Goal: Find specific page/section: Find specific page/section

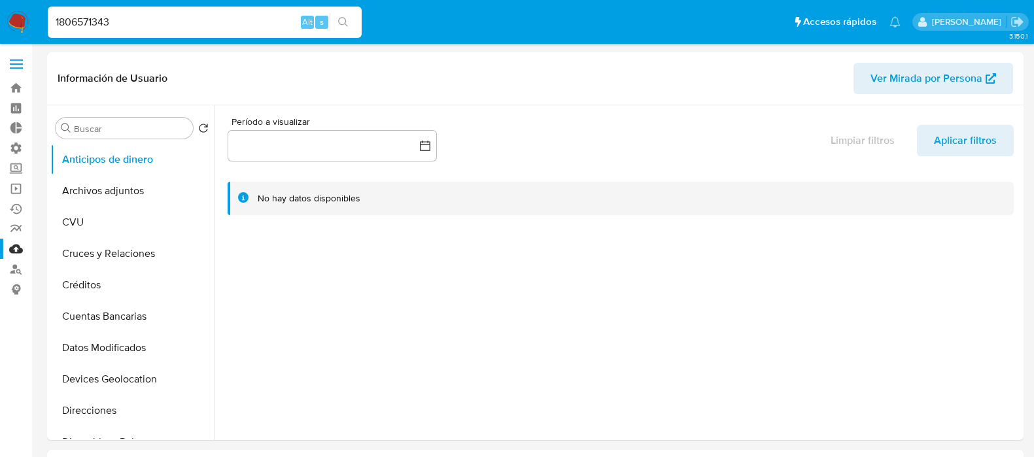
select select "10"
click at [13, 22] on img at bounding box center [18, 22] width 22 height 22
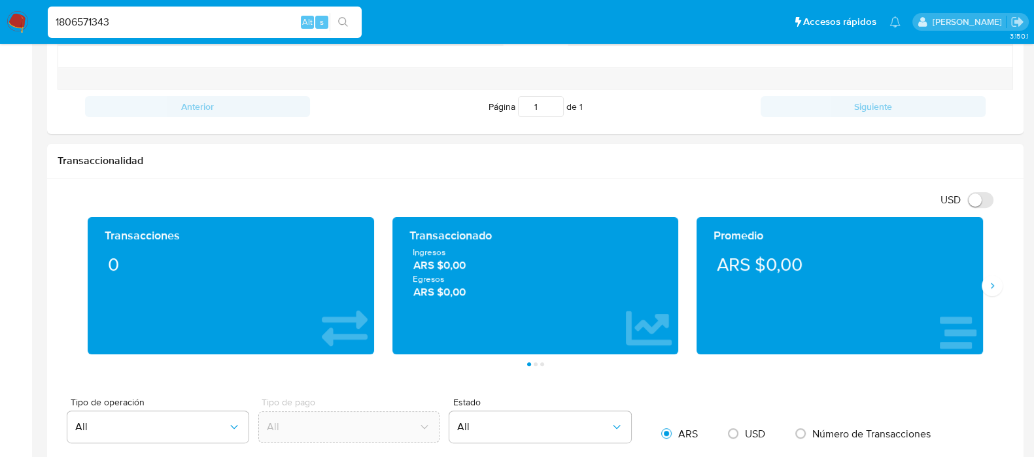
scroll to position [245, 0]
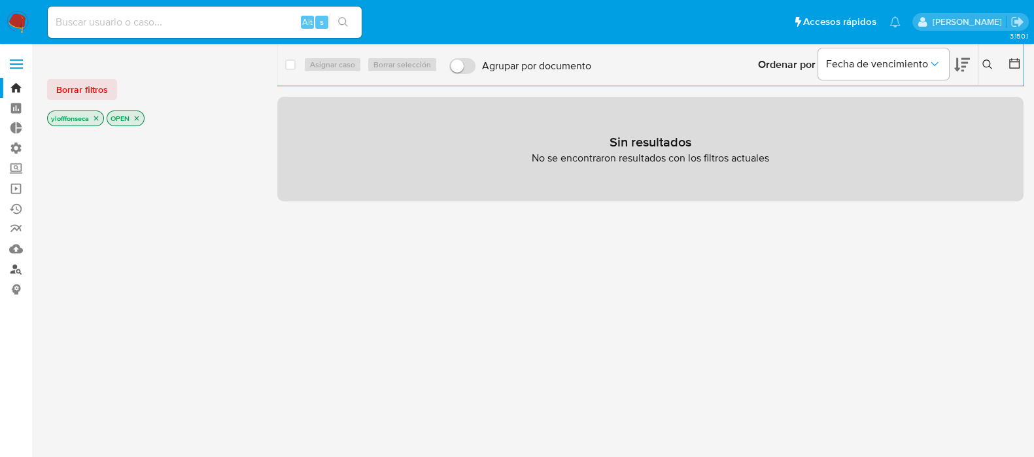
click at [20, 266] on link "Buscador de personas" at bounding box center [78, 269] width 156 height 20
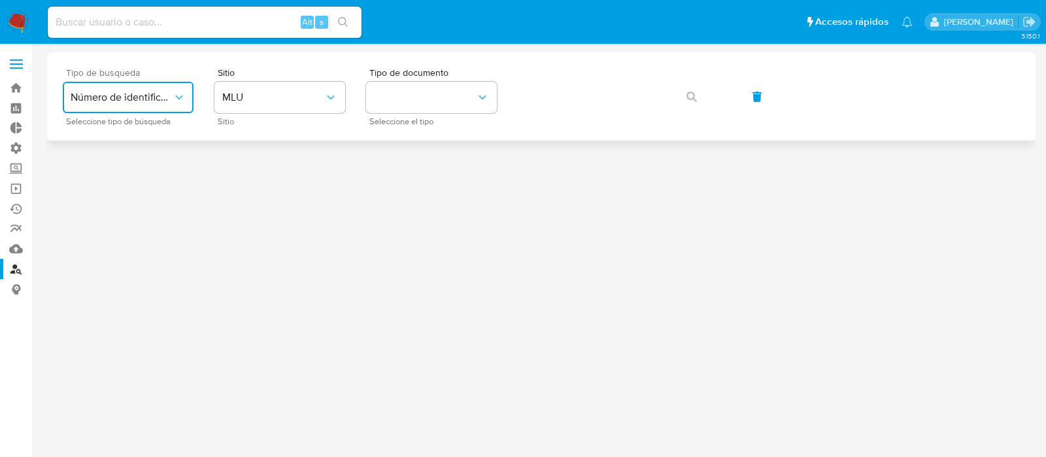
click at [150, 99] on span "Número de identificación" at bounding box center [122, 97] width 102 height 13
click at [279, 99] on span "MLU" at bounding box center [273, 97] width 102 height 13
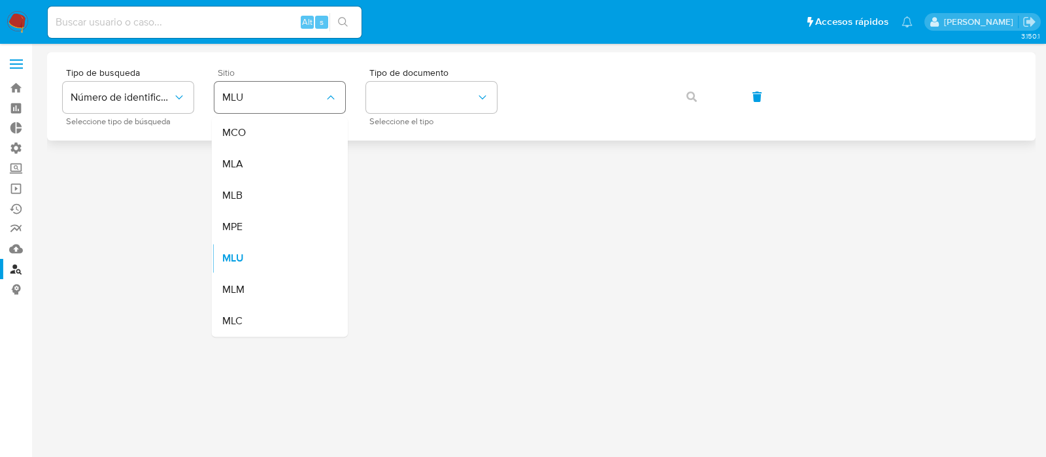
click at [279, 99] on span "MLU" at bounding box center [273, 97] width 102 height 13
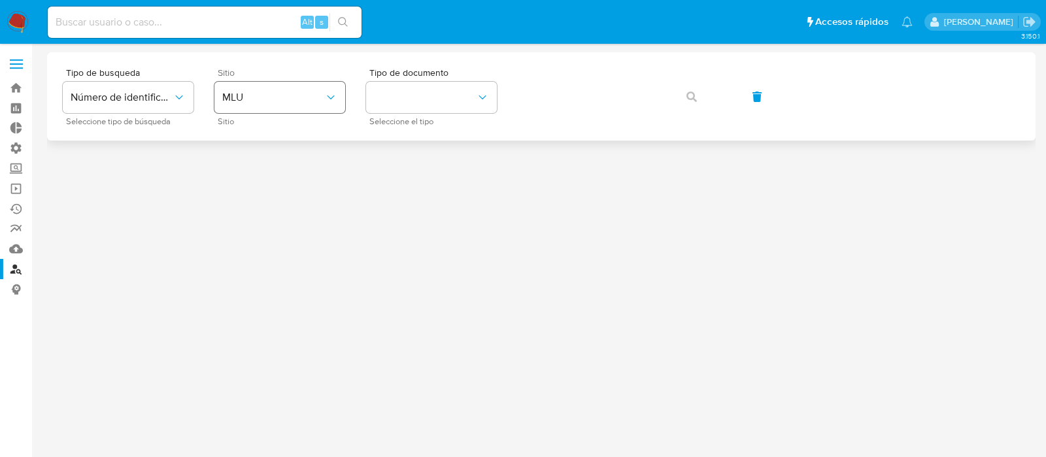
click at [275, 91] on span "MLU" at bounding box center [273, 97] width 102 height 13
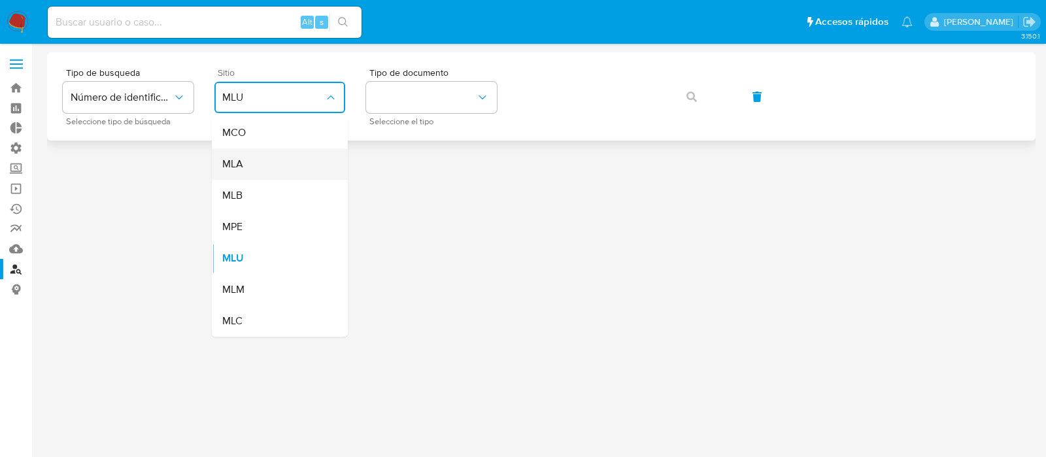
click at [273, 171] on div "MLA" at bounding box center [275, 163] width 107 height 31
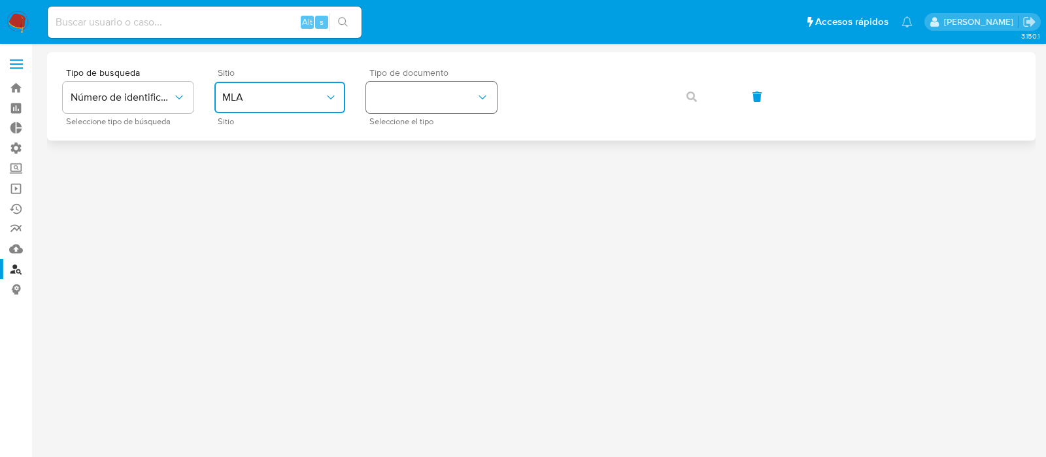
click at [470, 102] on button "identificationType" at bounding box center [431, 97] width 131 height 31
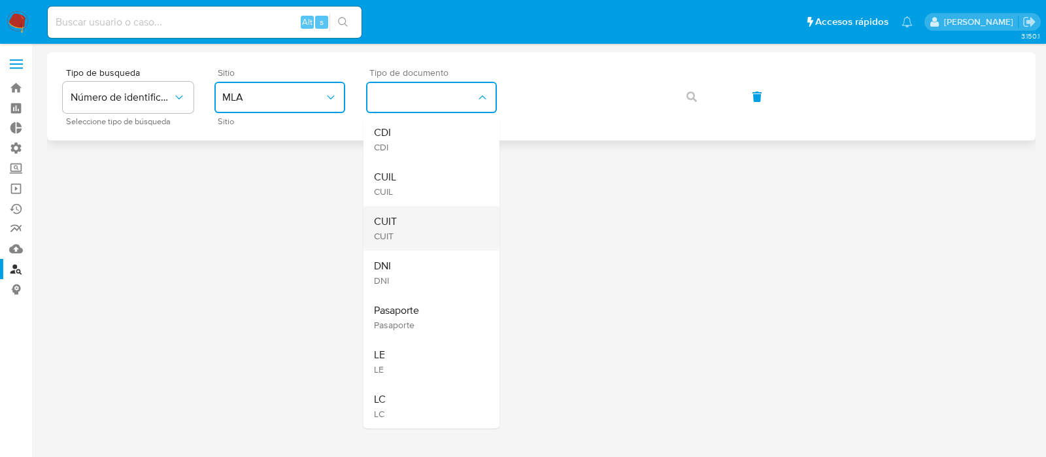
click at [444, 232] on div "CUIT CUIT" at bounding box center [427, 228] width 107 height 44
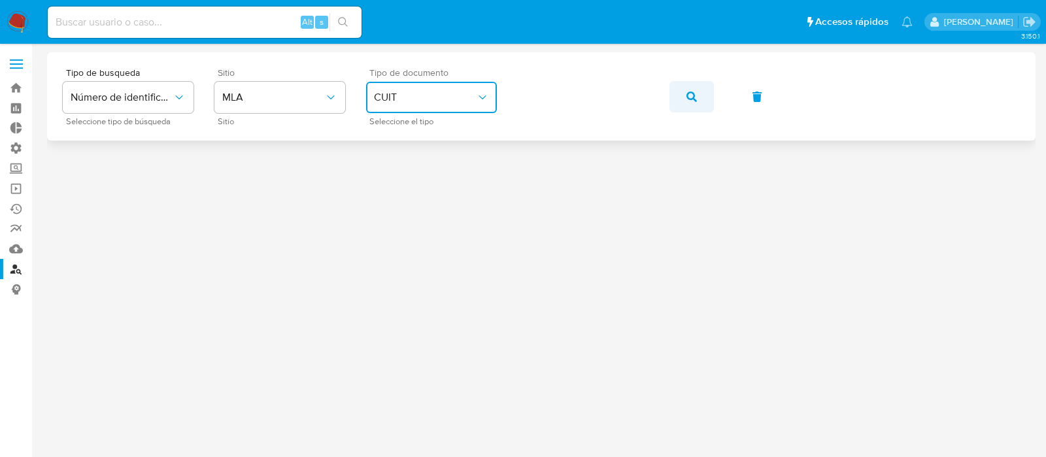
click at [682, 97] on button "button" at bounding box center [692, 96] width 44 height 31
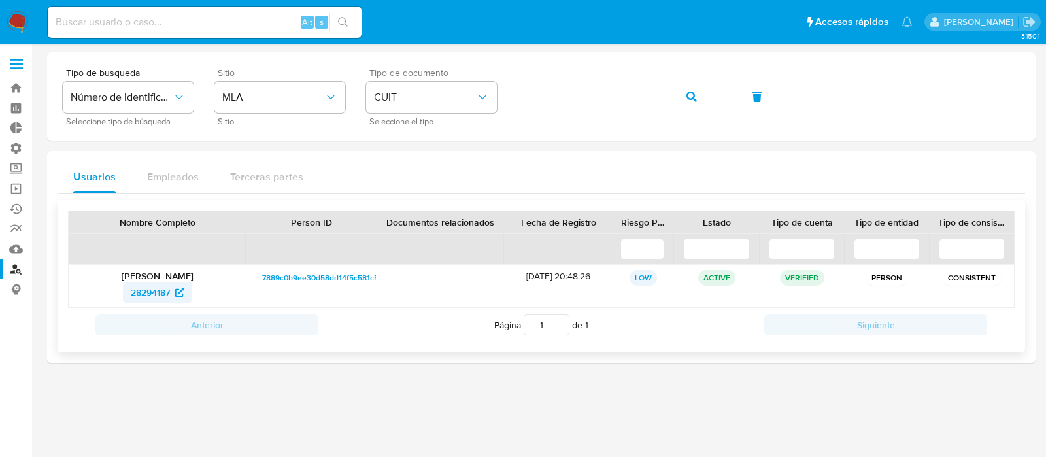
click at [157, 290] on span "28294187" at bounding box center [150, 292] width 39 height 21
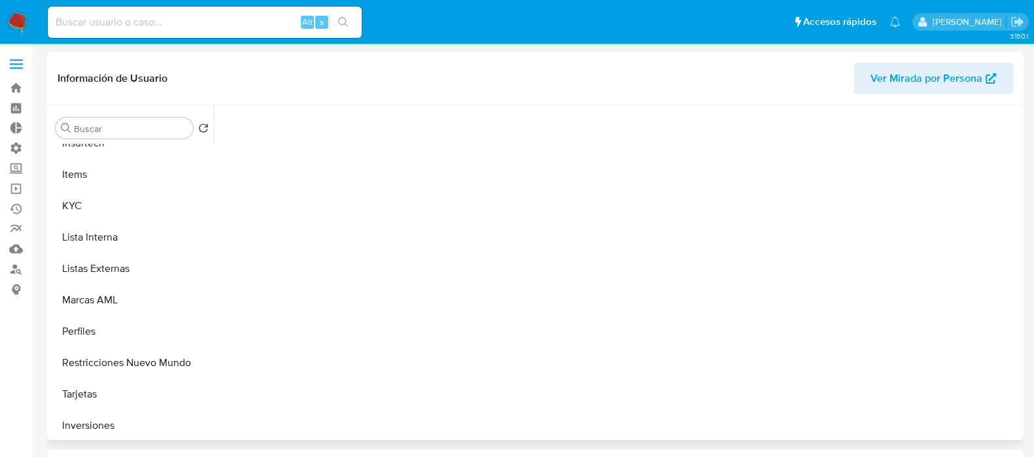
scroll to position [584, 0]
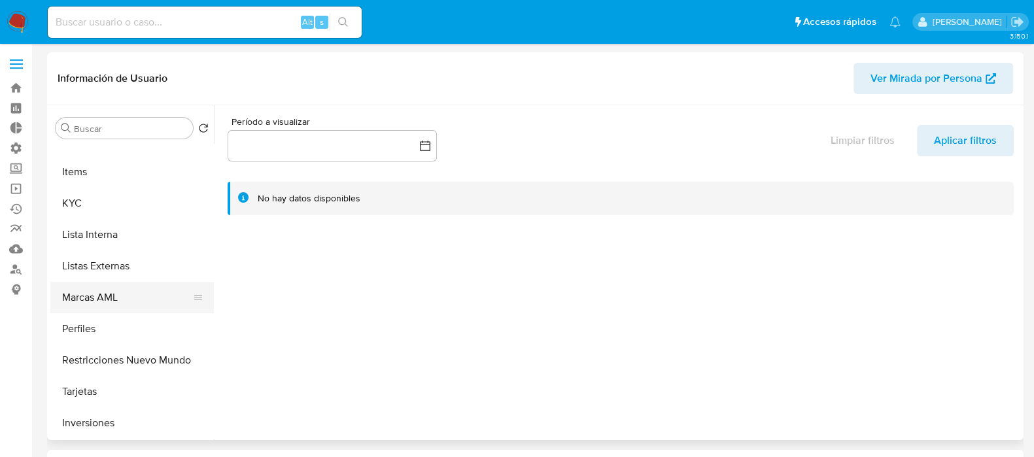
select select "10"
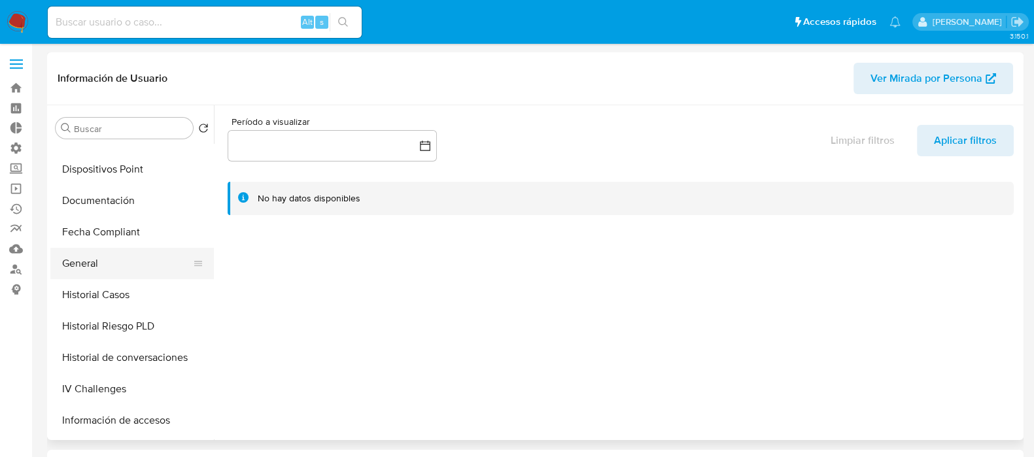
scroll to position [257, 0]
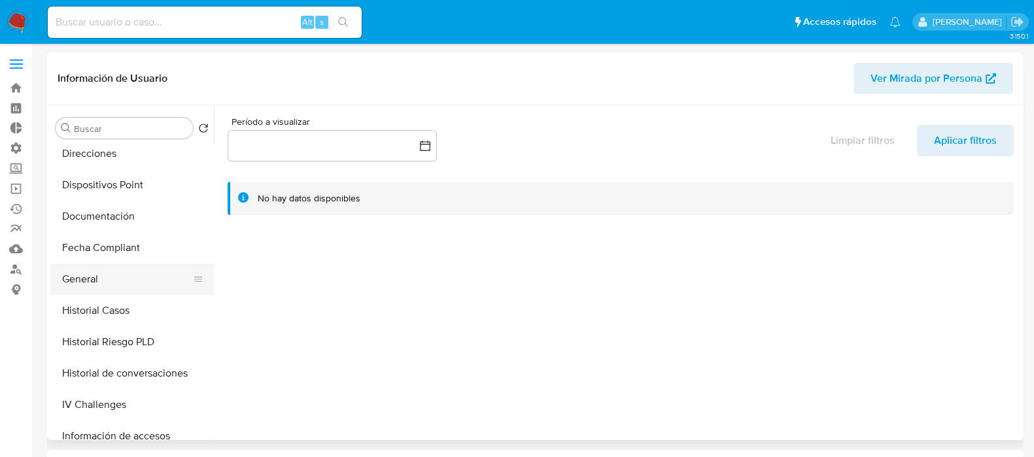
click at [128, 273] on button "General" at bounding box center [126, 279] width 153 height 31
